Goal: Navigation & Orientation: Understand site structure

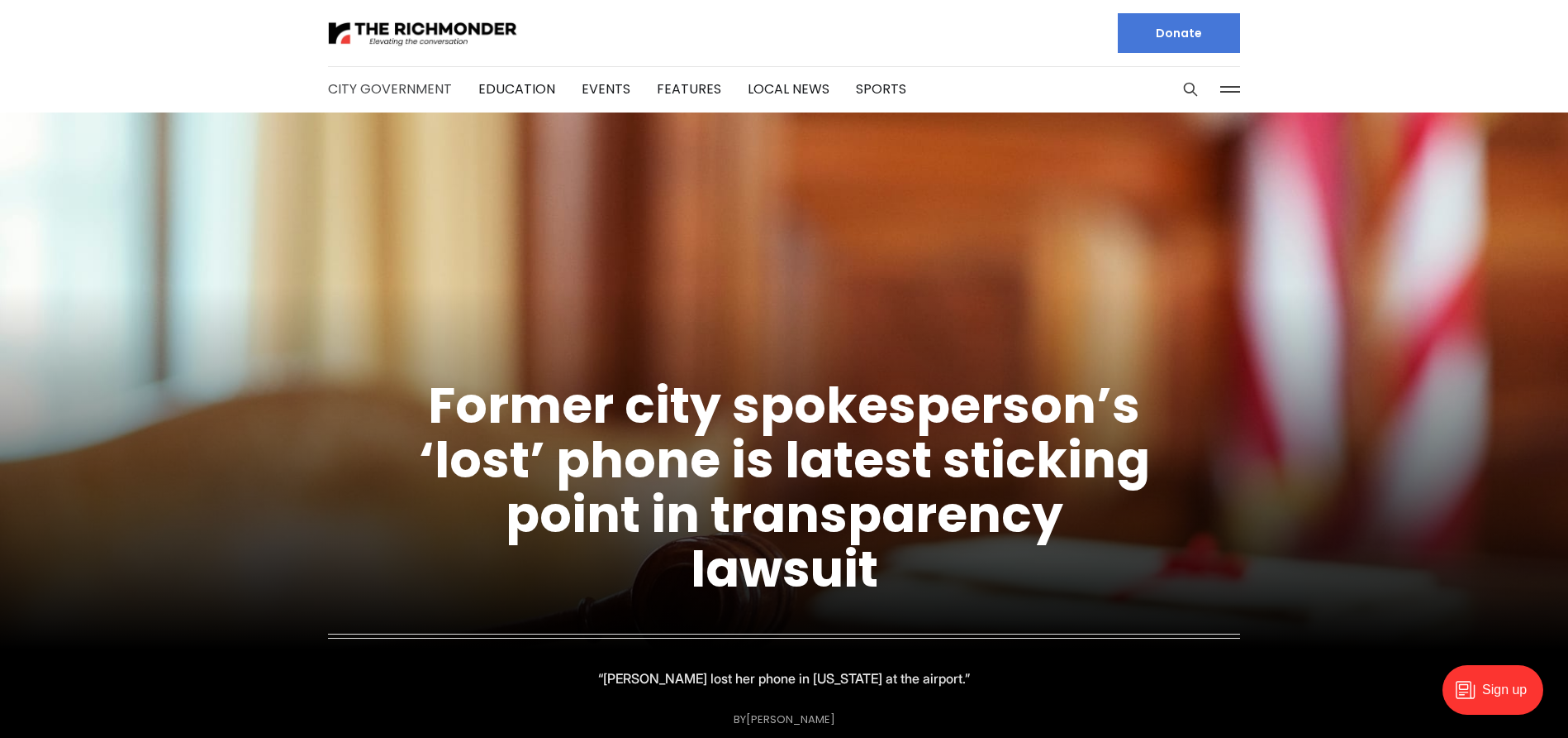
click at [375, 89] on link "City Government" at bounding box center [389, 89] width 124 height 19
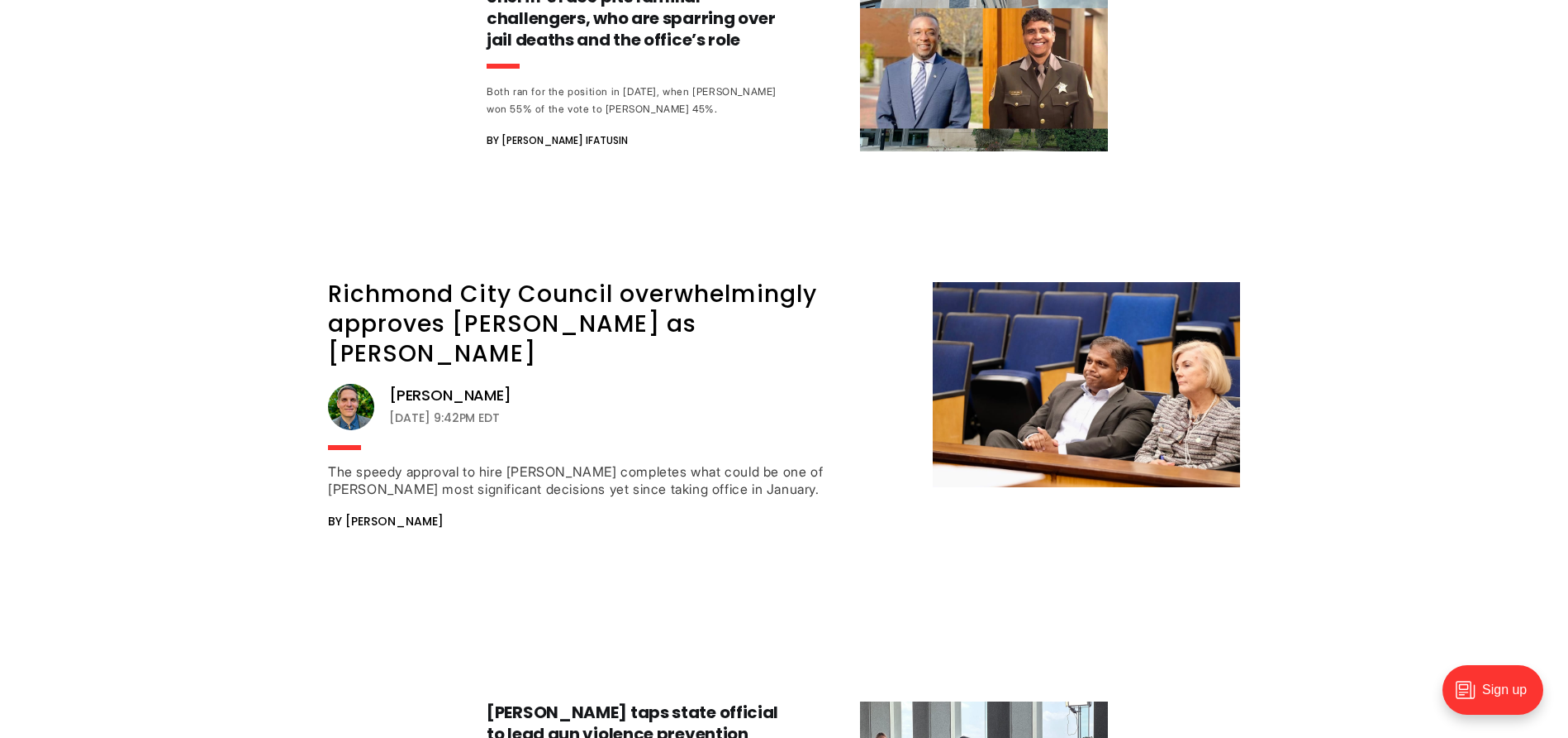
scroll to position [19280, 0]
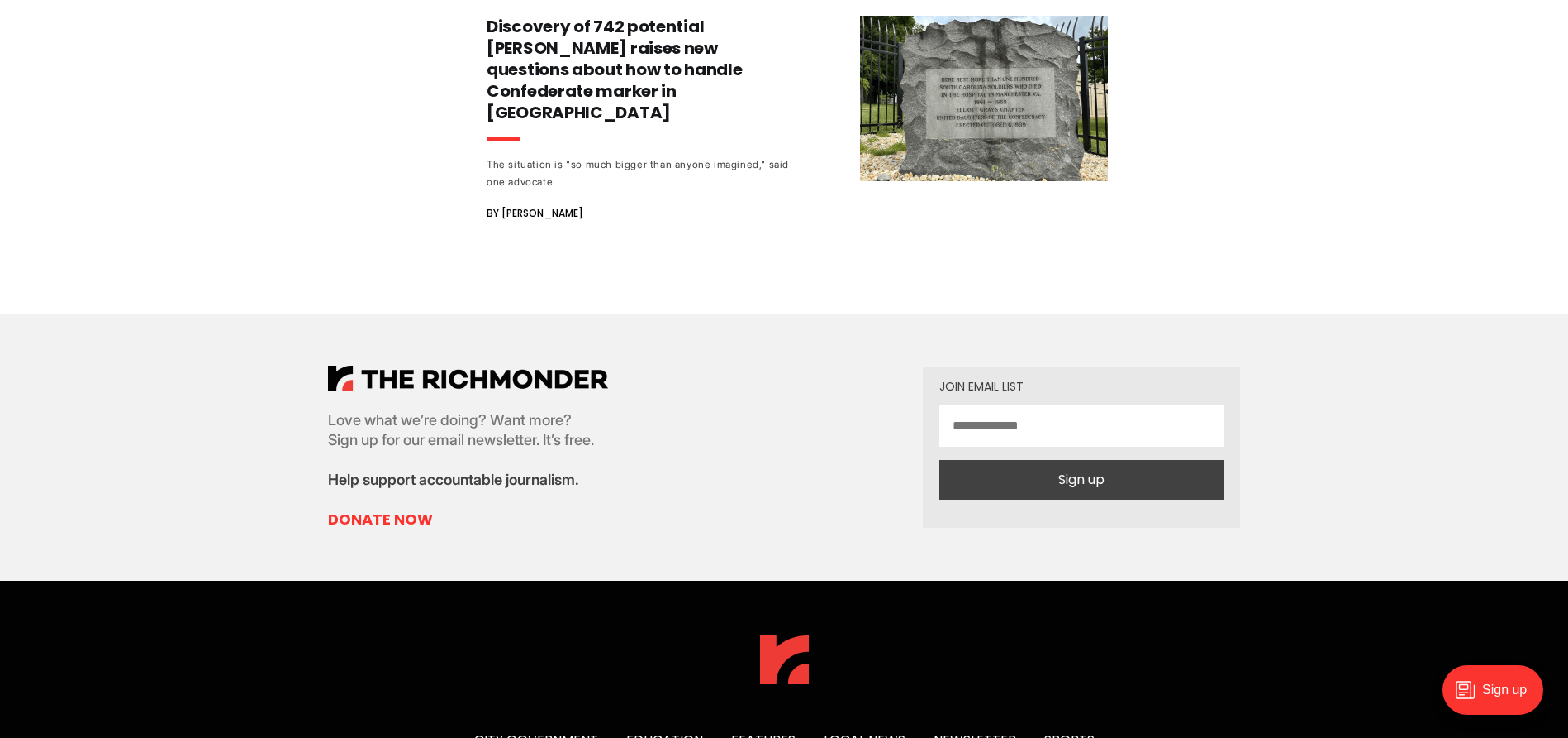
click at [879, 730] on link "Local News" at bounding box center [865, 739] width 82 height 19
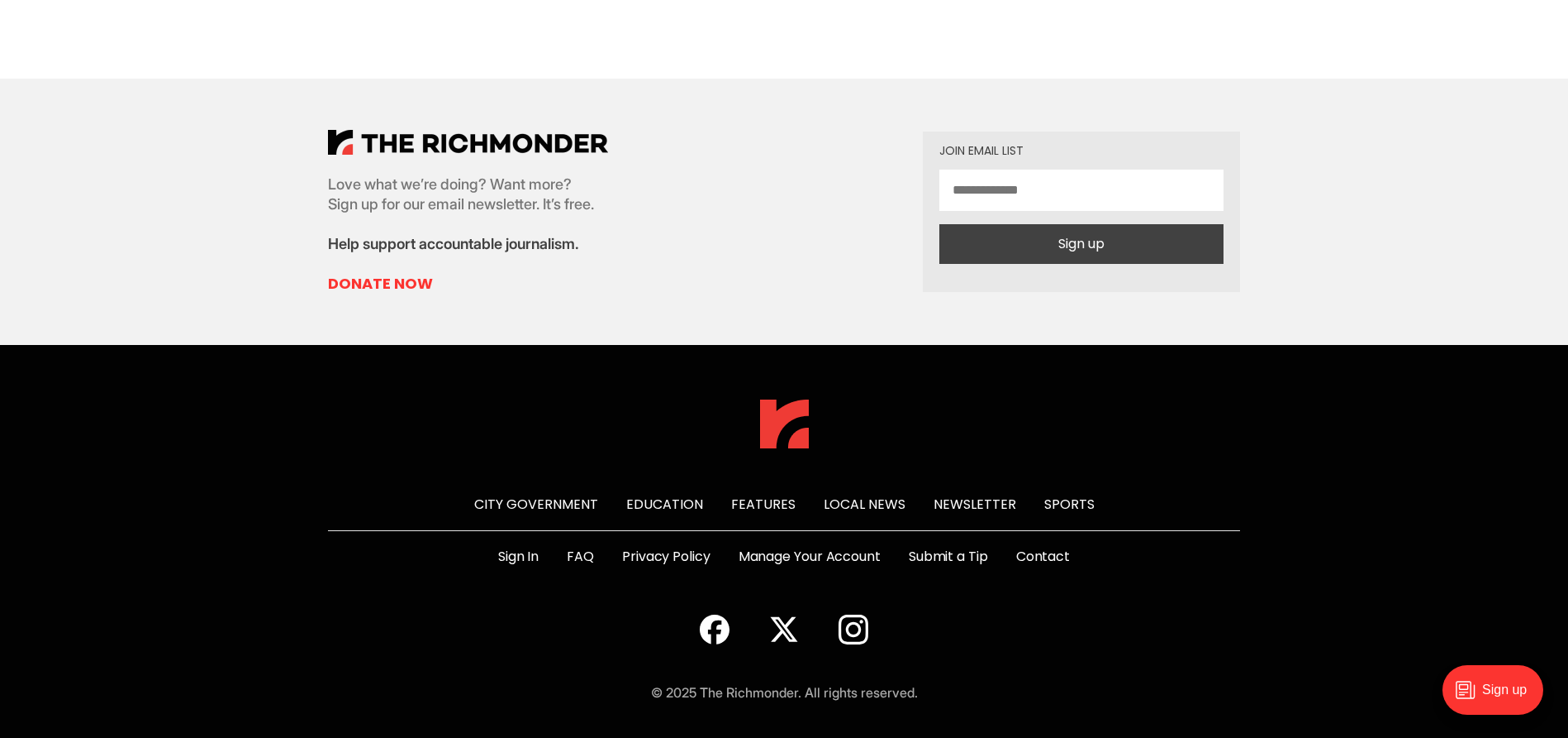
click at [575, 556] on link "FAQ" at bounding box center [580, 556] width 27 height 20
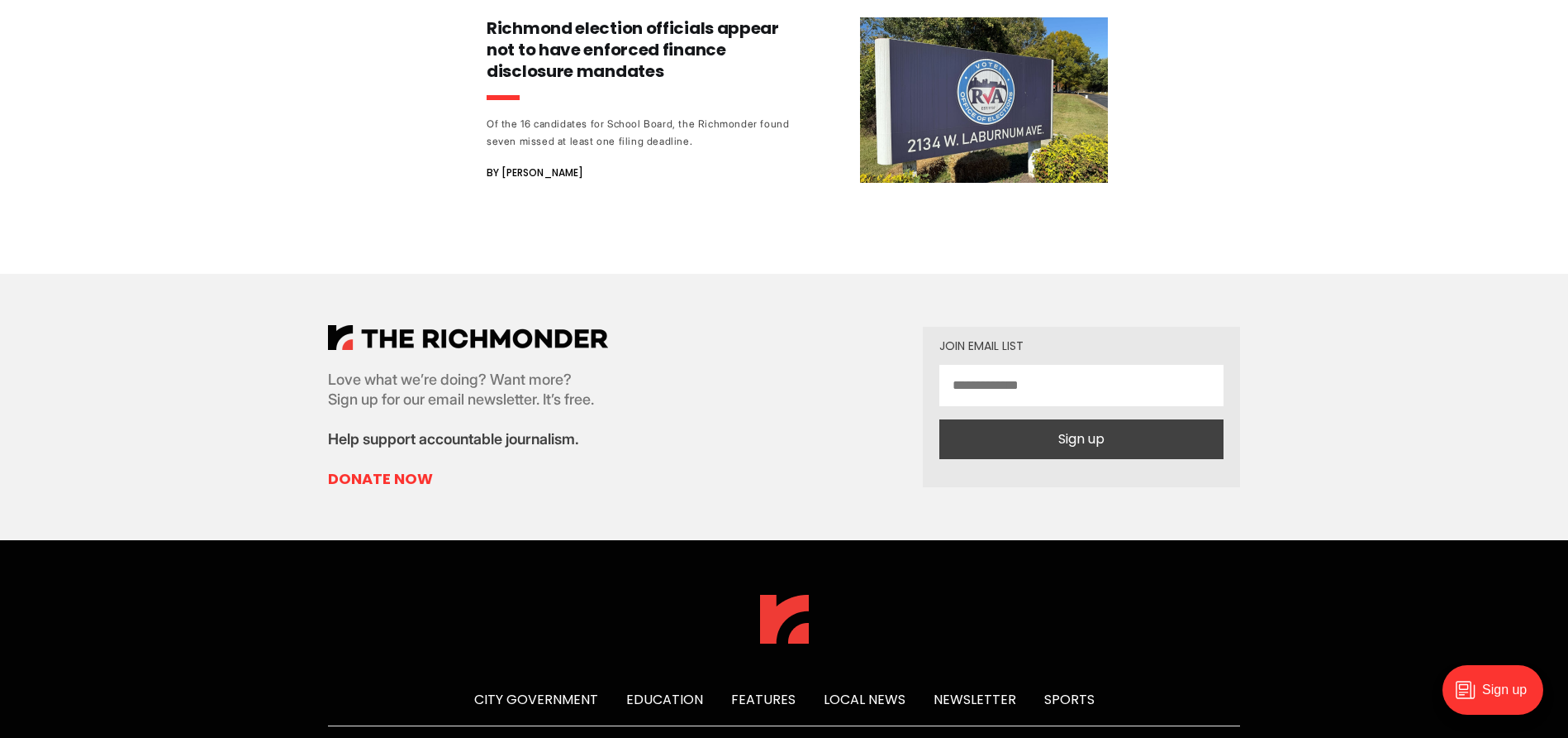
scroll to position [21074, 0]
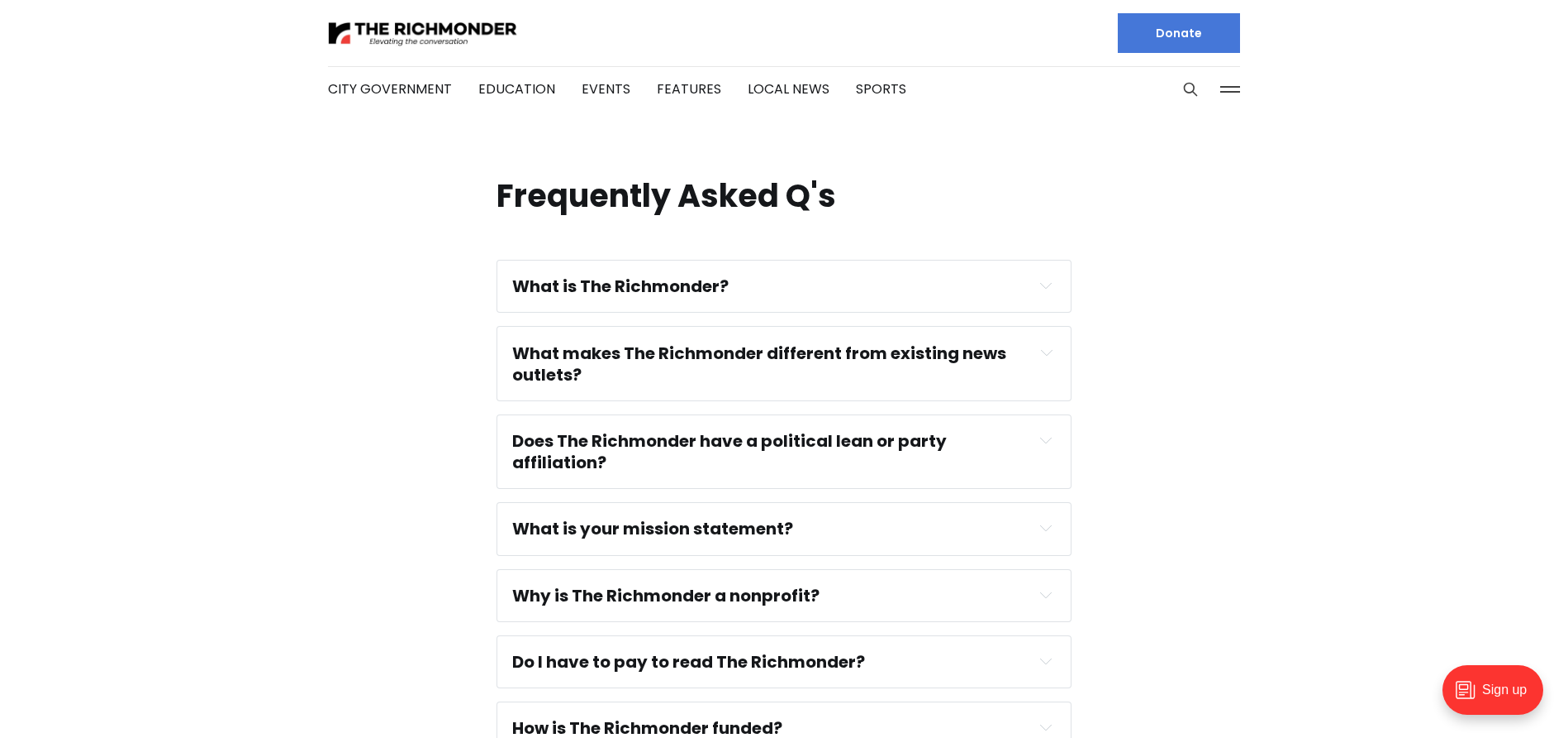
click at [754, 276] on div "What is The Richmonder?" at bounding box center [784, 286] width 543 height 22
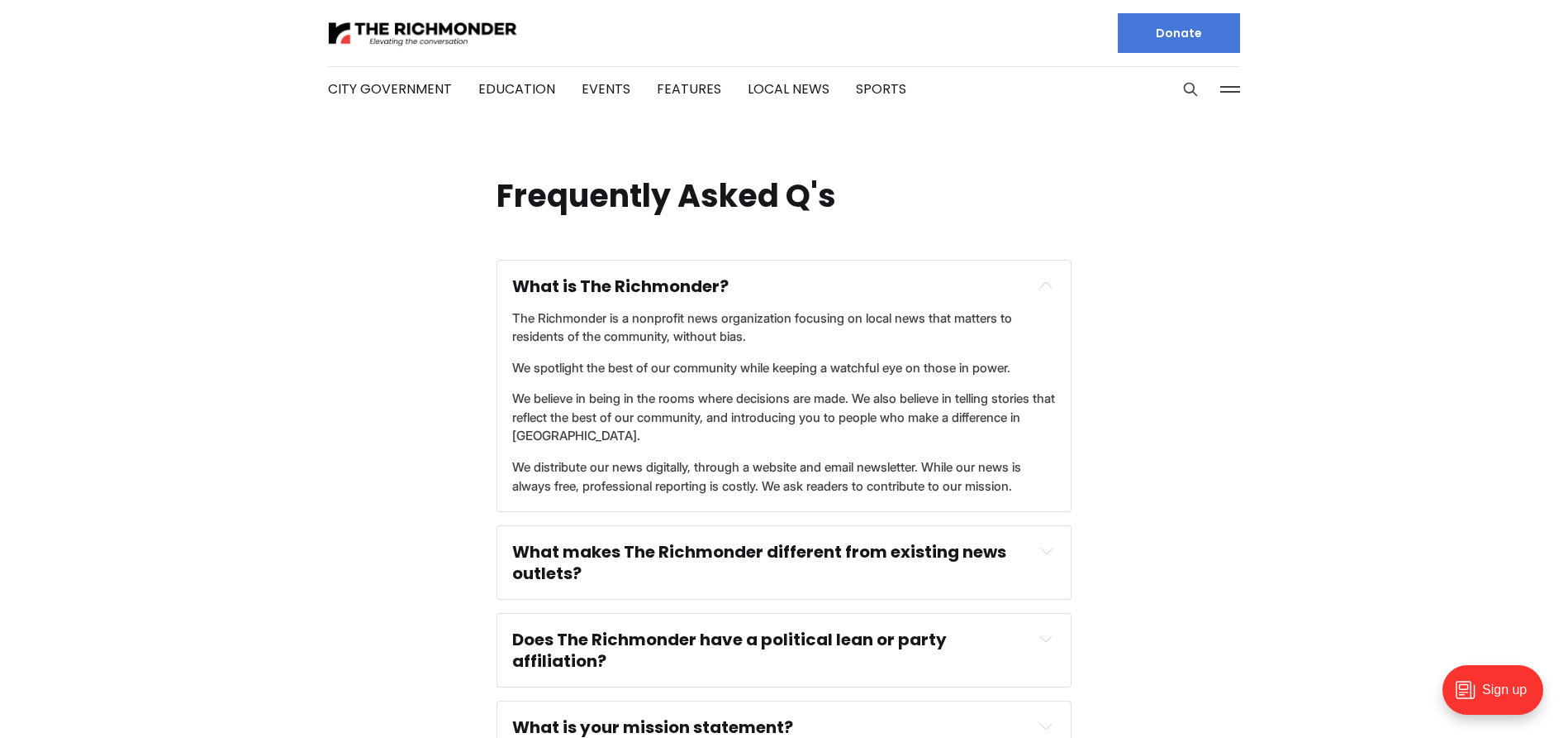
click at [1050, 284] on icon "Expand toggle to read content" at bounding box center [1045, 285] width 12 height 12
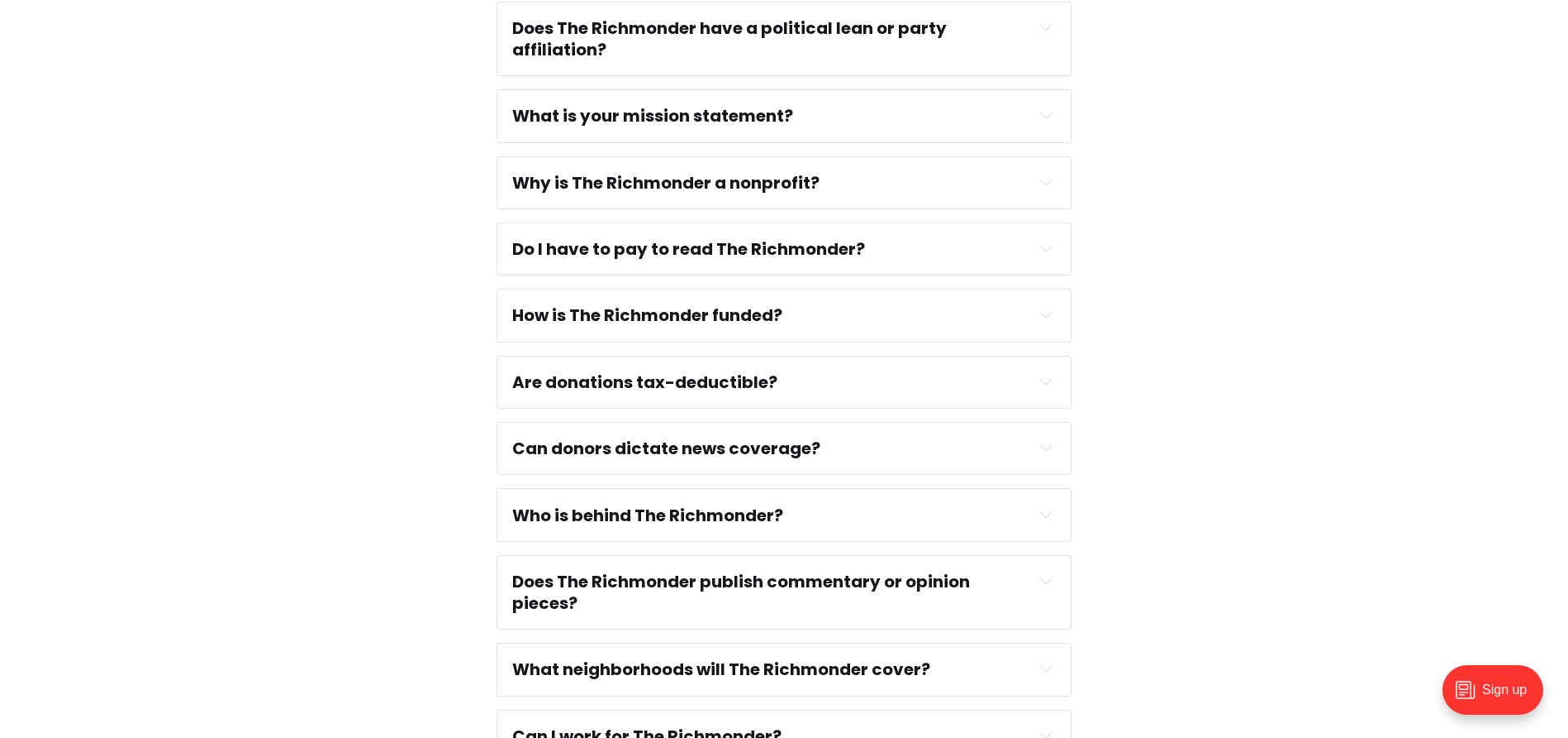
scroll to position [414, 0]
click at [880, 509] on div "Who is behind The Richmonder?" at bounding box center [784, 514] width 543 height 22
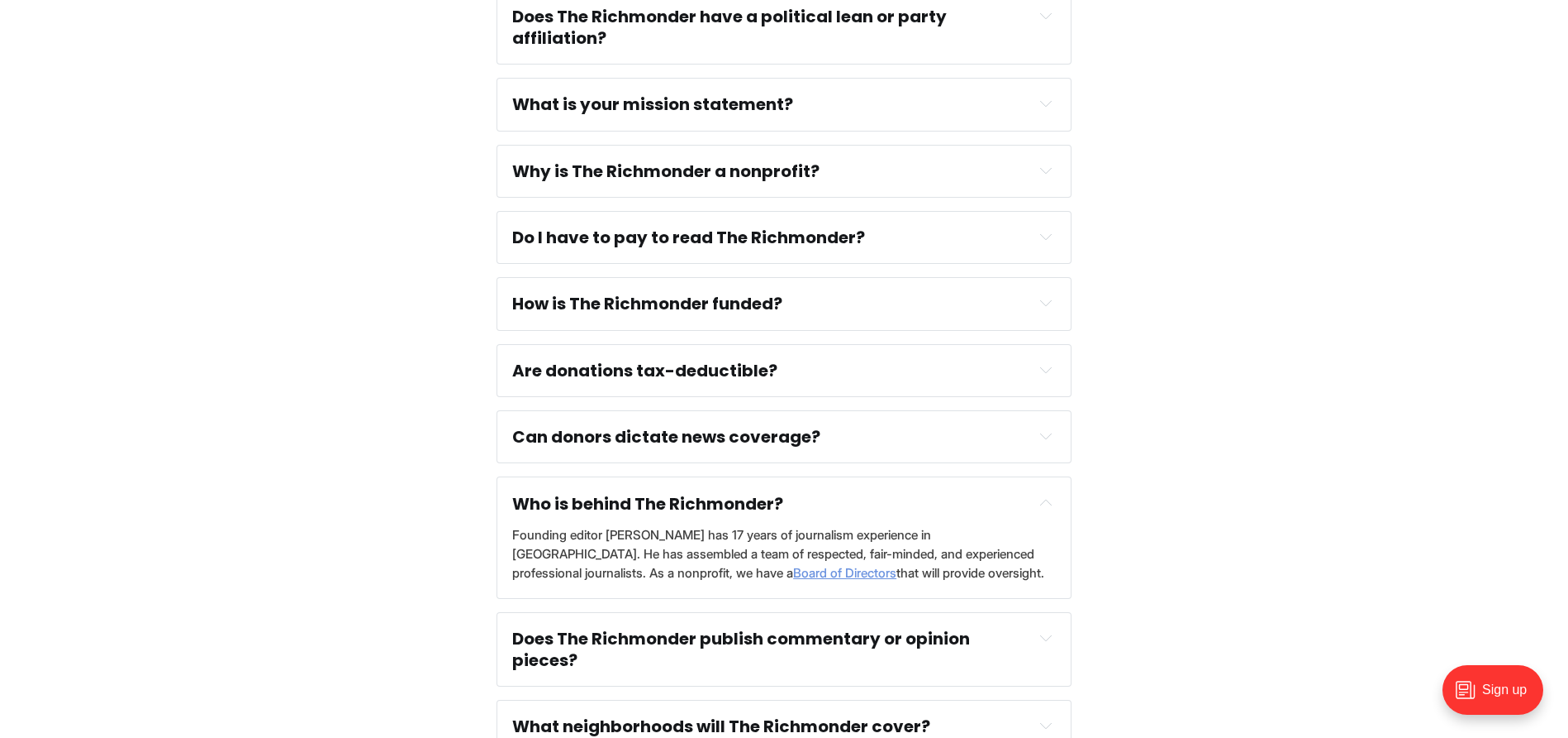
scroll to position [425, 0]
click at [793, 574] on span "Board of Directors" at bounding box center [845, 571] width 103 height 15
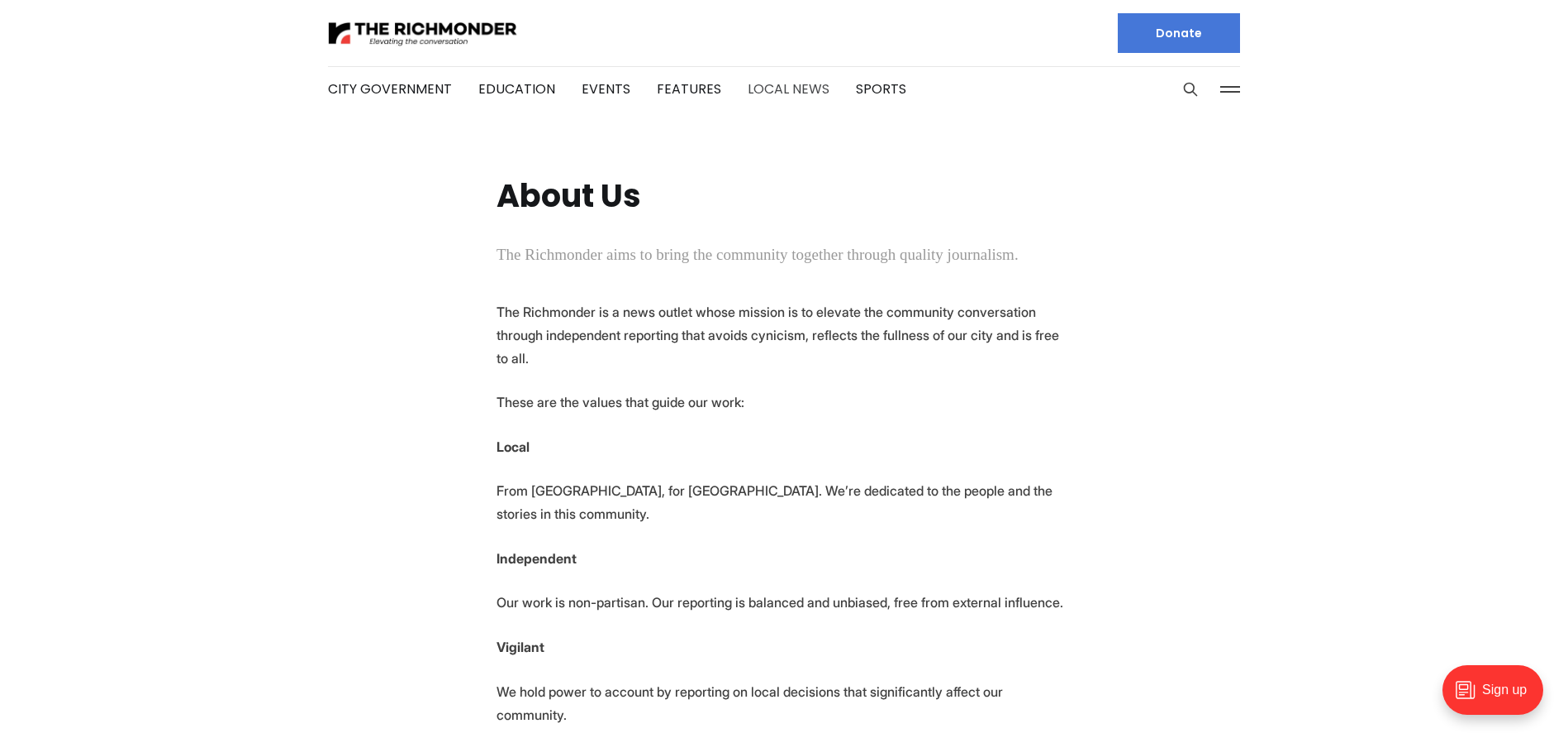
click at [784, 82] on link "Local News" at bounding box center [788, 89] width 82 height 19
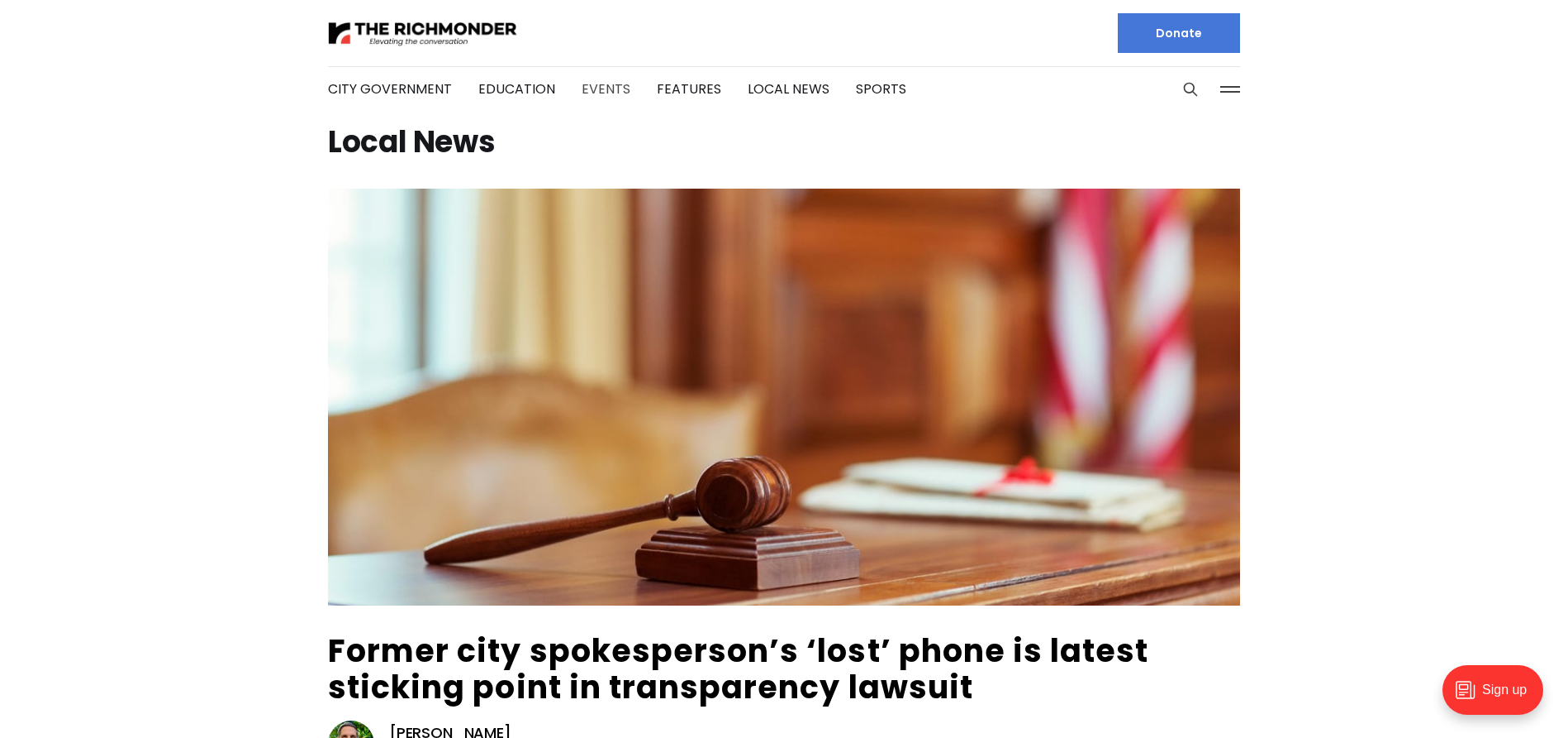
click at [586, 85] on link "Events" at bounding box center [606, 89] width 49 height 19
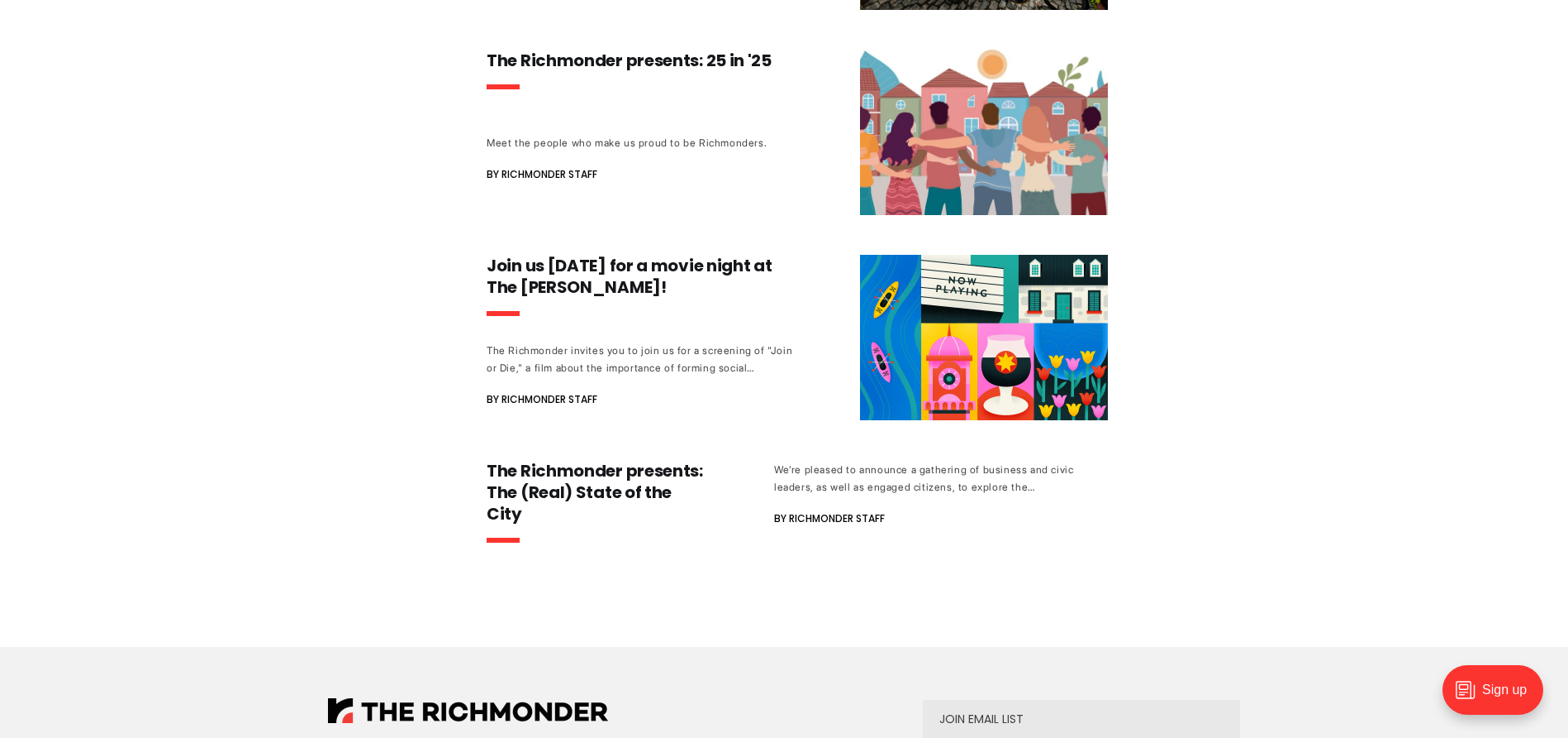
scroll to position [1245, 0]
